Goal: Transaction & Acquisition: Obtain resource

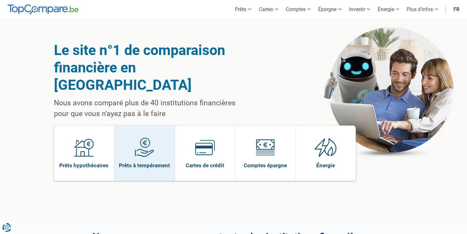
click at [154, 162] on span "Prêts à tempérament" at bounding box center [144, 165] width 51 height 7
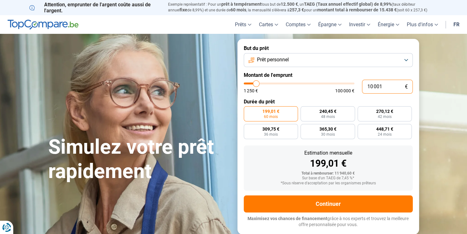
click at [386, 86] on input "10 001" at bounding box center [387, 87] width 51 height 14
type input "1 000"
type input "1250"
type input "100"
type input "1250"
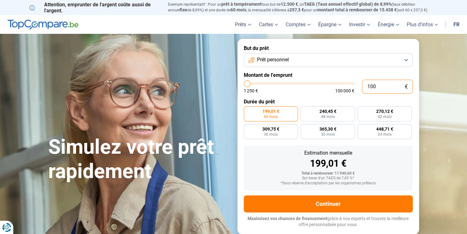
type input "10"
type input "1250"
type input "1"
type input "1250"
type input "0"
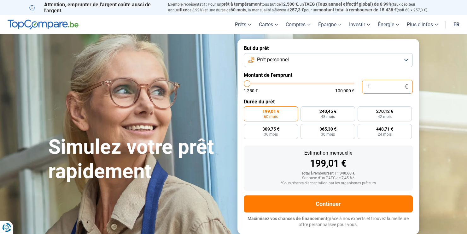
type input "1250"
type input "2"
type input "1250"
type input "20"
type input "1250"
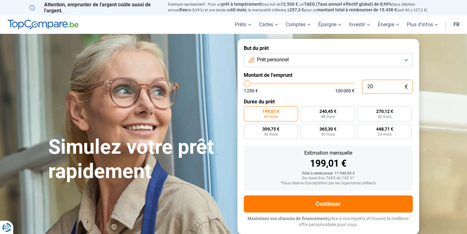
type input "200"
type input "1250"
type input "2 000"
type input "2000"
radio input "true"
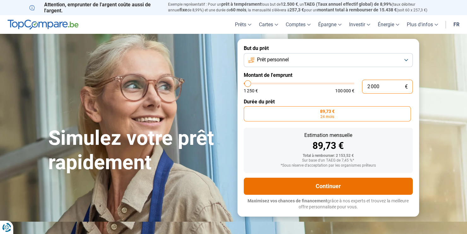
type input "2 000"
click at [364, 184] on button "Continuer" at bounding box center [328, 185] width 169 height 17
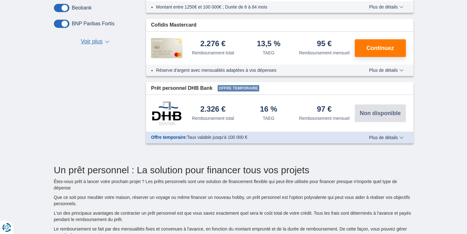
scroll to position [324, 0]
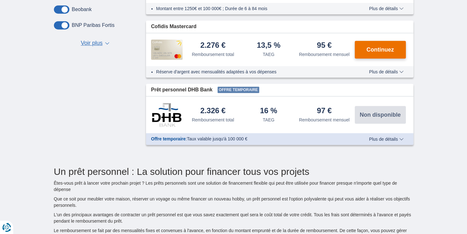
click at [383, 48] on span "Continuez" at bounding box center [380, 50] width 27 height 6
